Goal: Task Accomplishment & Management: Complete application form

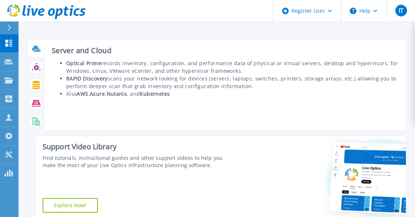
click at [39, 51] on icon at bounding box center [37, 51] width 7 height 2
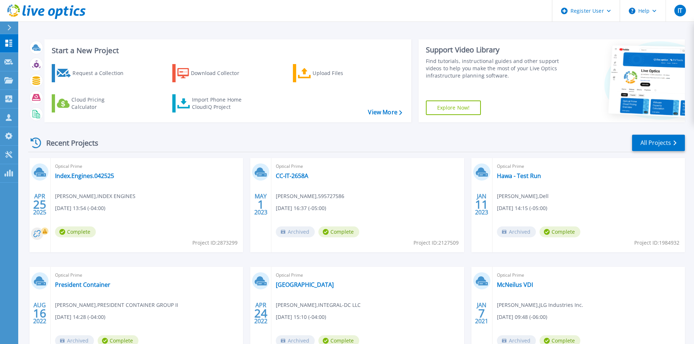
click at [226, 73] on div "Download Collector" at bounding box center [220, 73] width 58 height 15
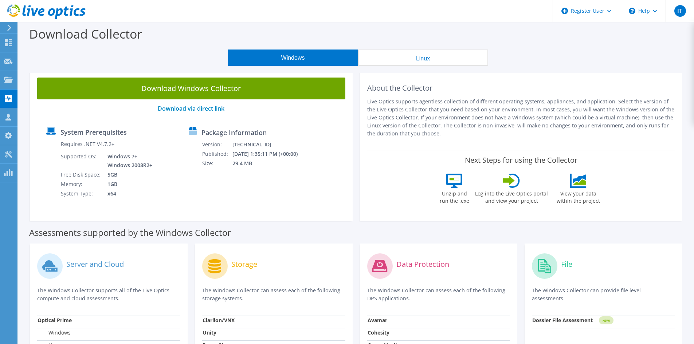
drag, startPoint x: 219, startPoint y: 91, endPoint x: 186, endPoint y: 75, distance: 36.5
click at [186, 63] on div "Windows Linux" at bounding box center [358, 58] width 665 height 16
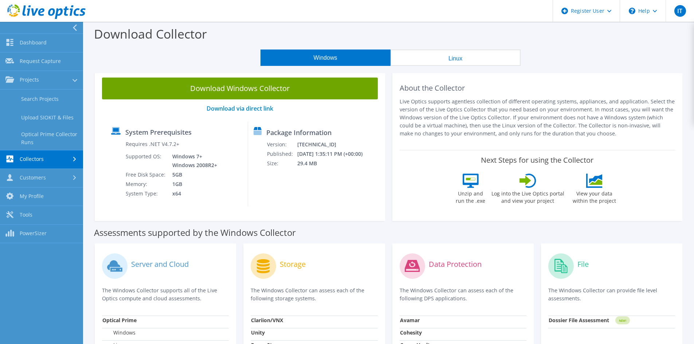
click at [42, 103] on link "Search Projects" at bounding box center [41, 99] width 83 height 19
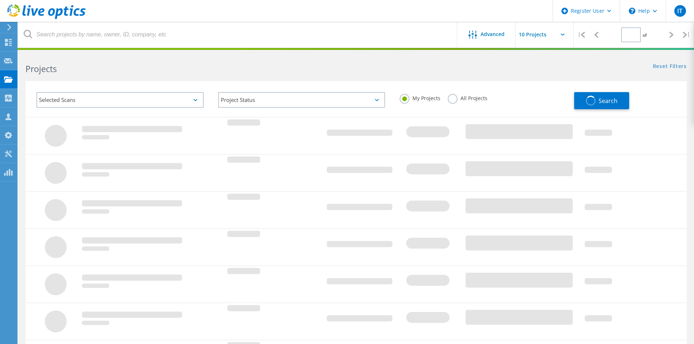
type input "1"
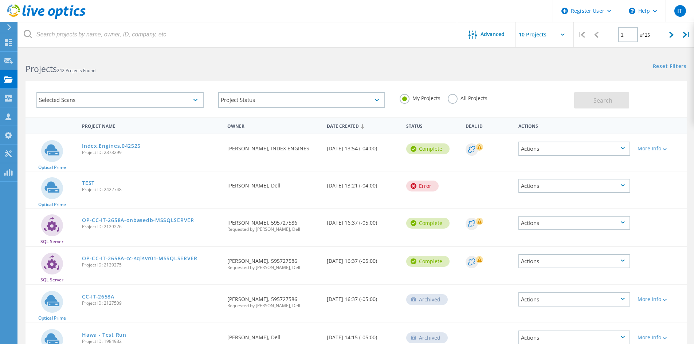
click at [10, 64] on div at bounding box center [8, 62] width 9 height 8
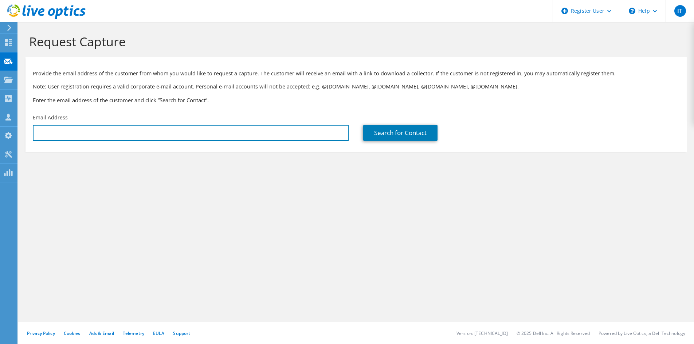
click at [278, 134] on input "text" at bounding box center [191, 133] width 316 height 16
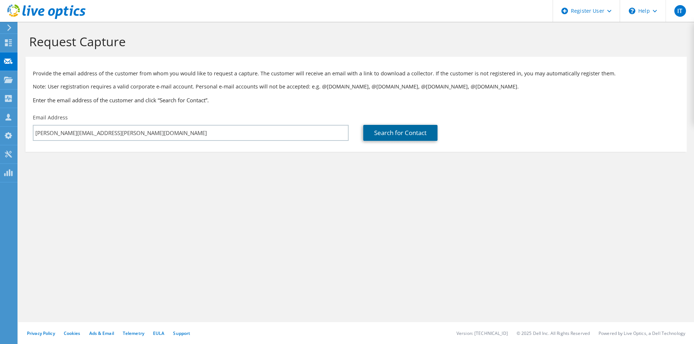
click at [380, 136] on link "Search for Contact" at bounding box center [400, 133] width 74 height 16
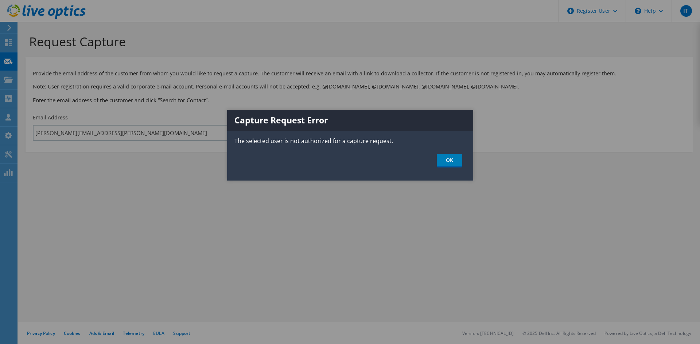
click at [464, 158] on ul "OK" at bounding box center [350, 160] width 246 height 13
click at [446, 159] on link "OK" at bounding box center [449, 160] width 26 height 13
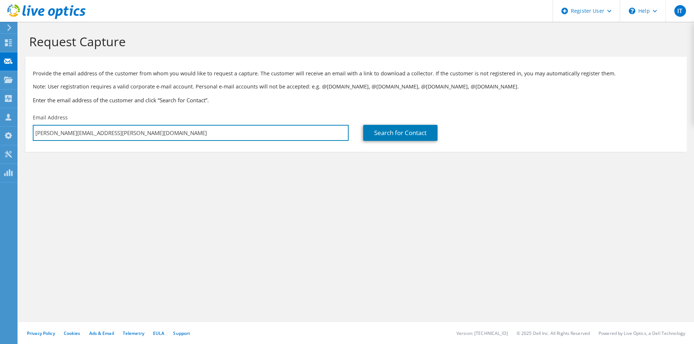
drag, startPoint x: 77, startPoint y: 133, endPoint x: 139, endPoint y: 124, distance: 62.9
click at [139, 124] on div "Email Address casey.caggiula@dell.com" at bounding box center [191, 127] width 330 height 34
drag, startPoint x: 73, startPoint y: 134, endPoint x: 0, endPoint y: 150, distance: 74.5
click at [0, 150] on div "IT Dell User Igor Tsybulskiy Igor.Tsybulskiy@dell.com Dell My Profile Log Out \…" at bounding box center [347, 172] width 694 height 344
type input "@disney.com"
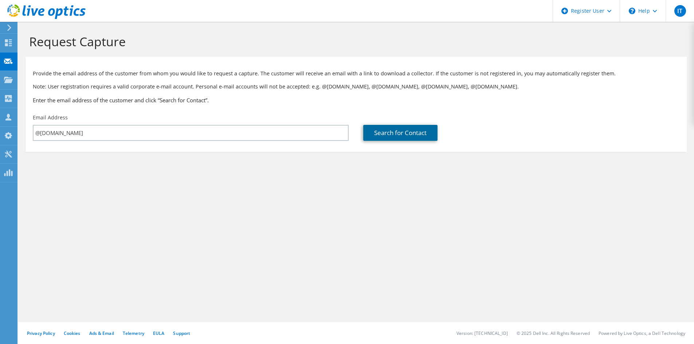
click at [429, 130] on link "Search for Contact" at bounding box center [400, 133] width 74 height 16
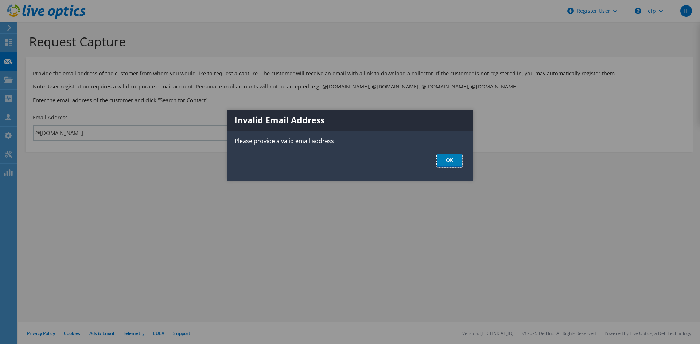
click at [451, 160] on link "OK" at bounding box center [449, 160] width 26 height 13
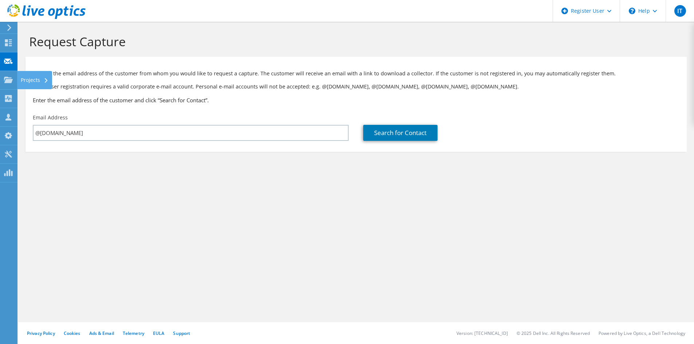
click at [5, 77] on use at bounding box center [8, 80] width 9 height 6
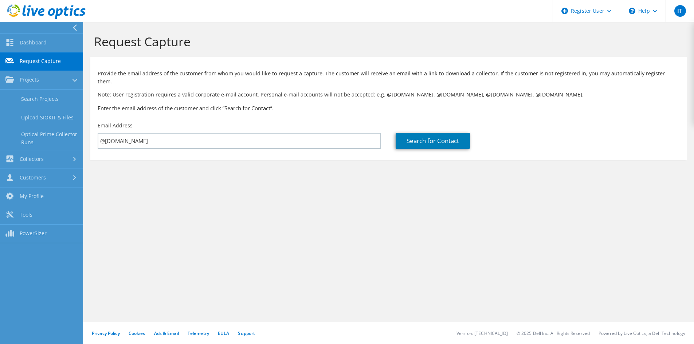
click at [58, 48] on link "Dashboard" at bounding box center [41, 43] width 83 height 19
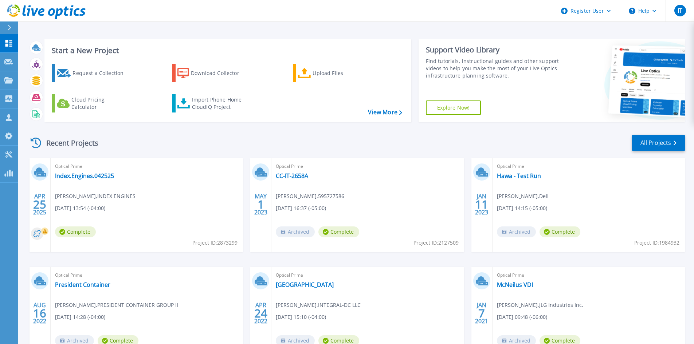
click at [196, 70] on div "Download Collector" at bounding box center [220, 73] width 58 height 15
